Goal: Task Accomplishment & Management: Manage account settings

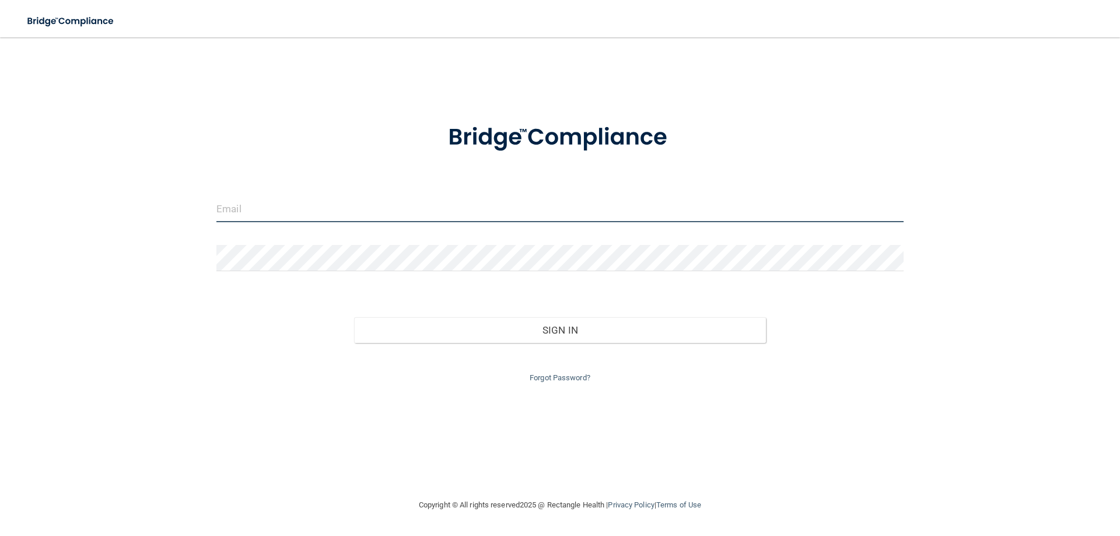
click at [322, 209] on input "email" at bounding box center [559, 209] width 687 height 26
type input "i"
type input "[EMAIL_ADDRESS][DOMAIN_NAME]"
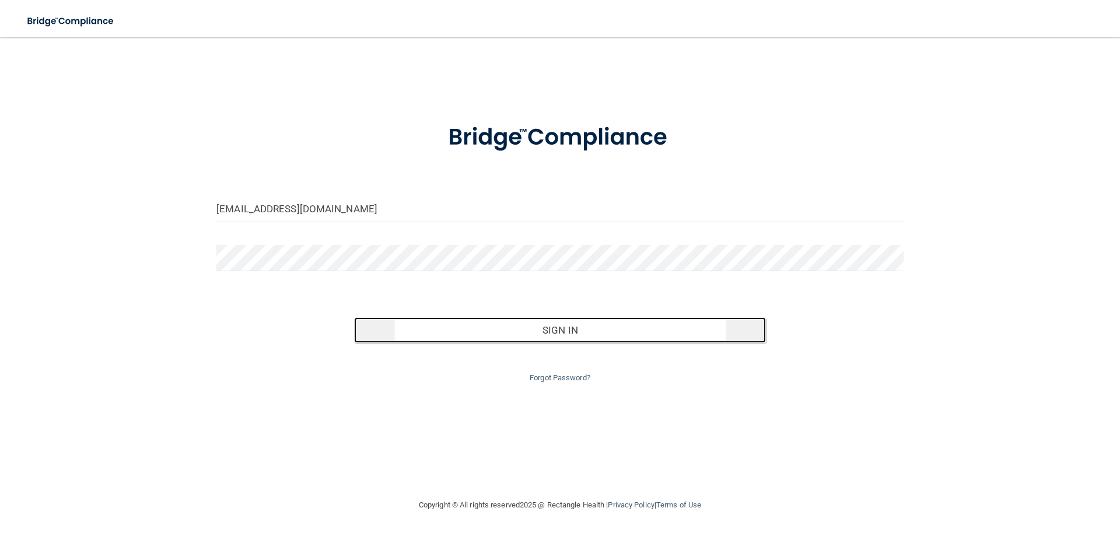
click at [492, 329] on button "Sign In" at bounding box center [560, 330] width 412 height 26
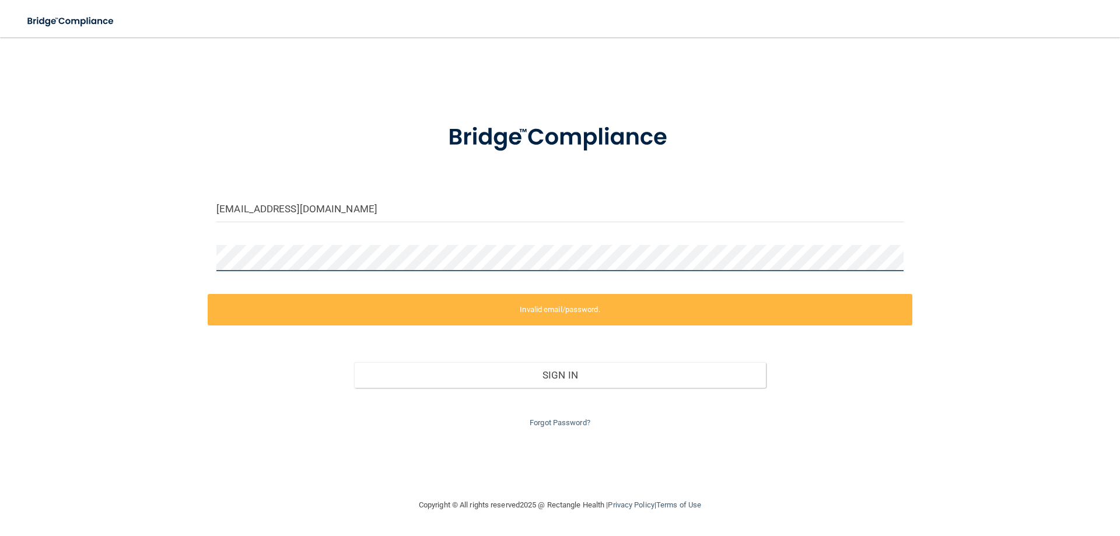
click at [128, 262] on div "[EMAIL_ADDRESS][DOMAIN_NAME] Invalid email/password. You don't have permission …" at bounding box center [559, 267] width 1073 height 437
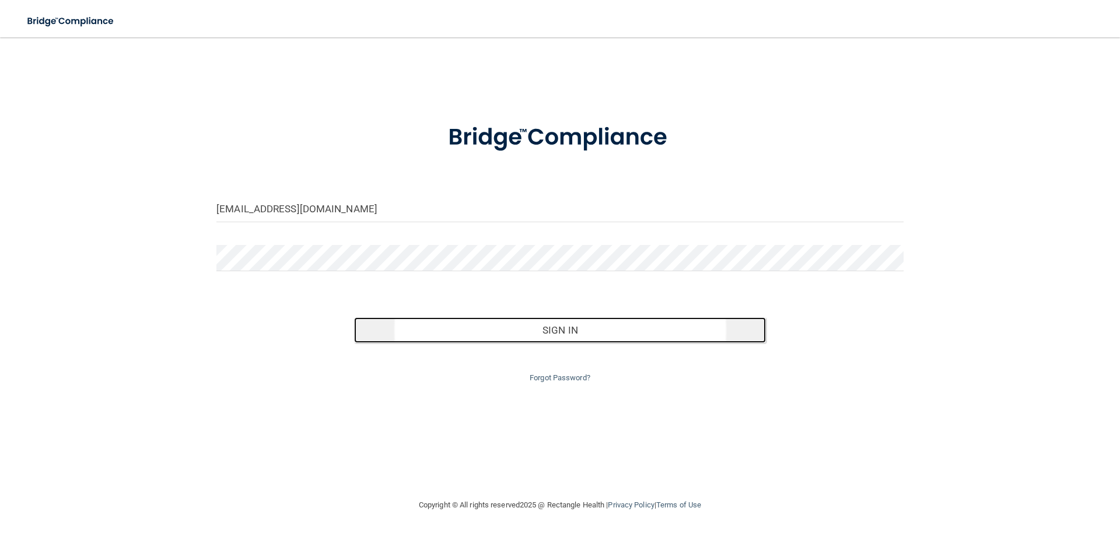
click at [443, 326] on button "Sign In" at bounding box center [560, 330] width 412 height 26
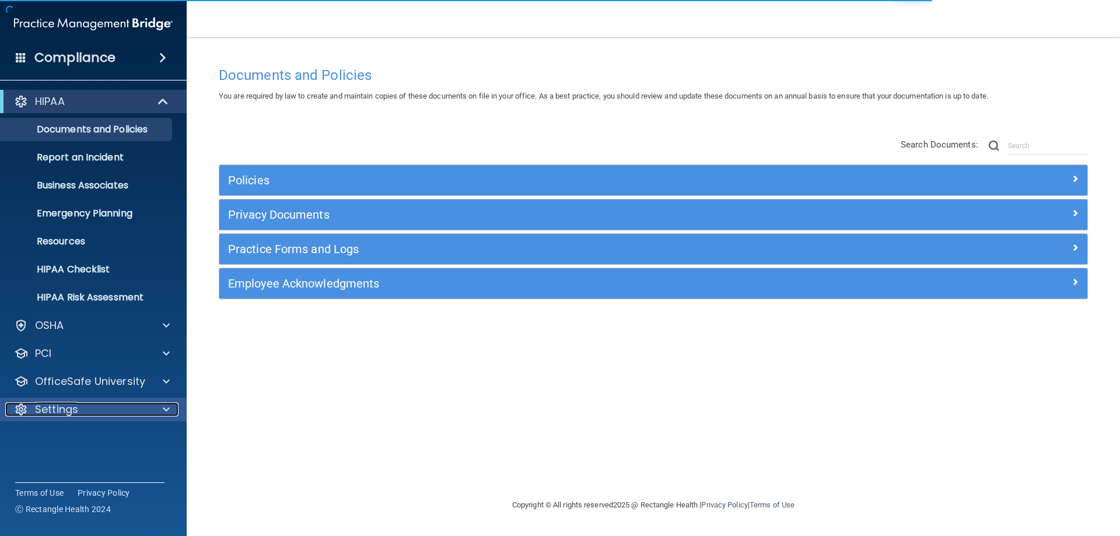
click at [59, 405] on p "Settings" at bounding box center [56, 409] width 43 height 14
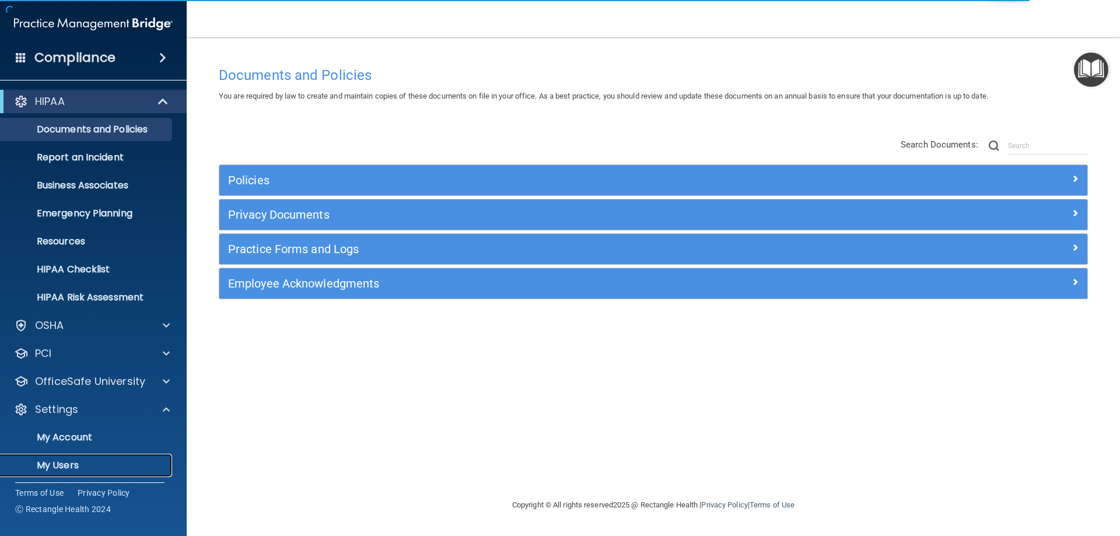
click at [54, 467] on p "My Users" at bounding box center [87, 466] width 159 height 12
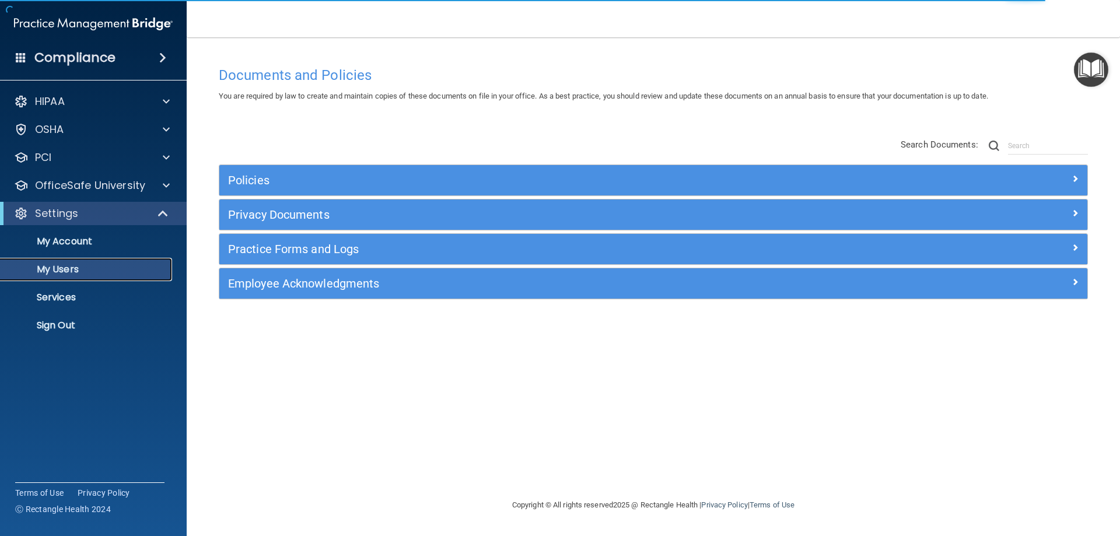
select select "20"
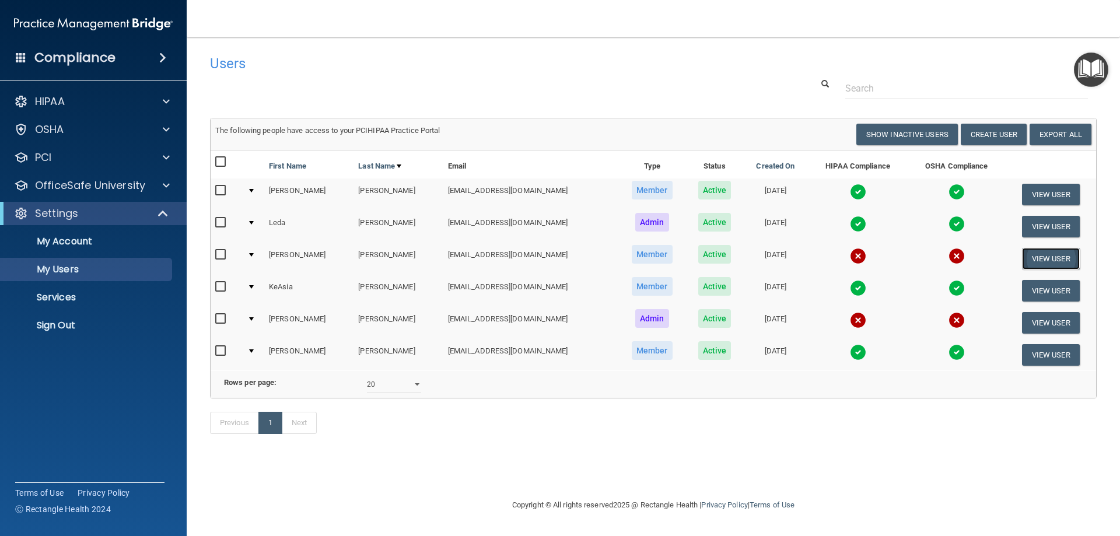
click at [1033, 253] on button "View User" at bounding box center [1051, 259] width 58 height 22
